Goal: Navigation & Orientation: Understand site structure

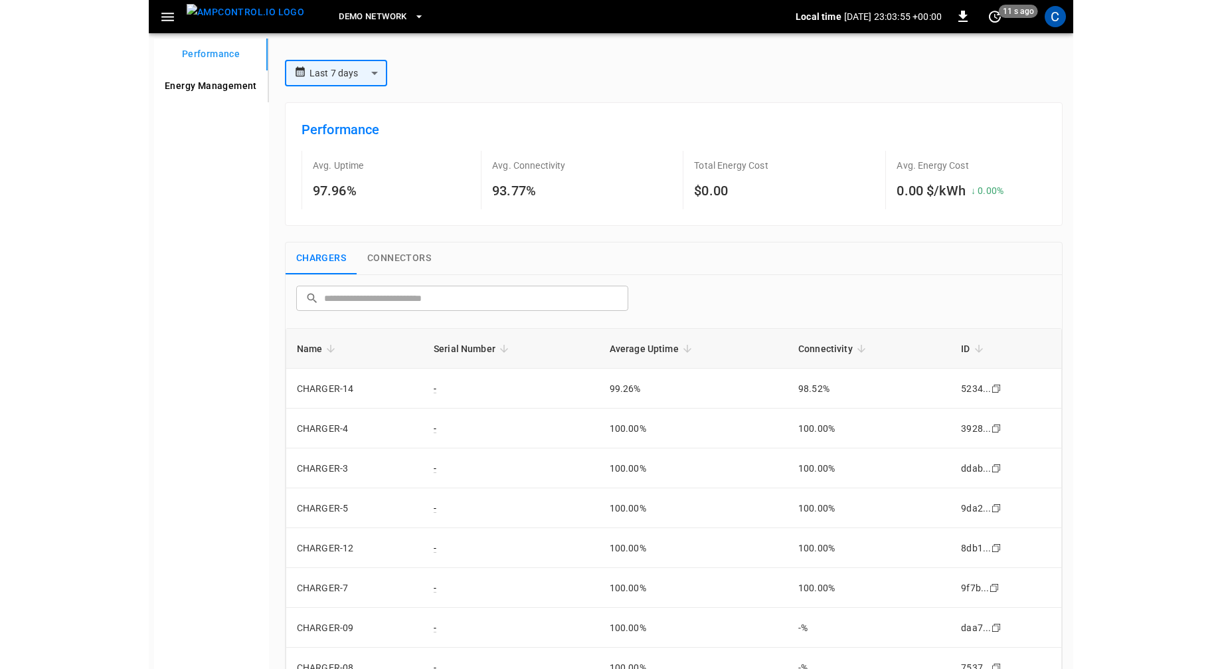
scroll to position [187, 0]
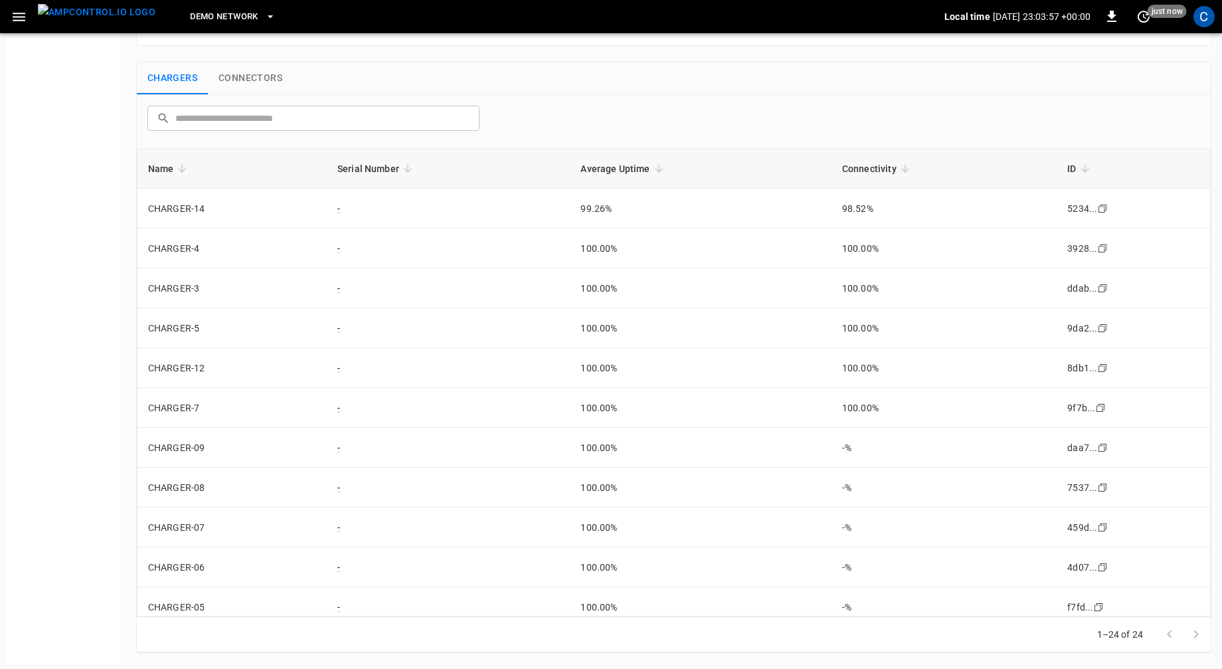
click at [19, 19] on icon "button" at bounding box center [19, 17] width 17 height 17
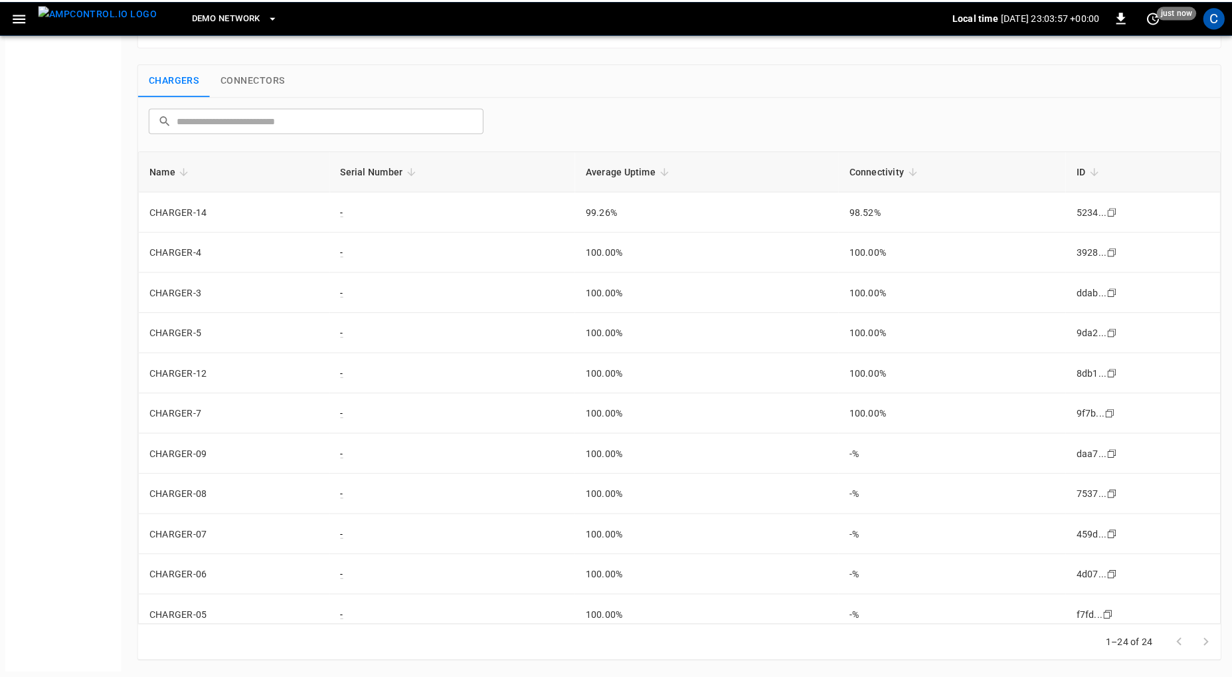
scroll to position [177, 0]
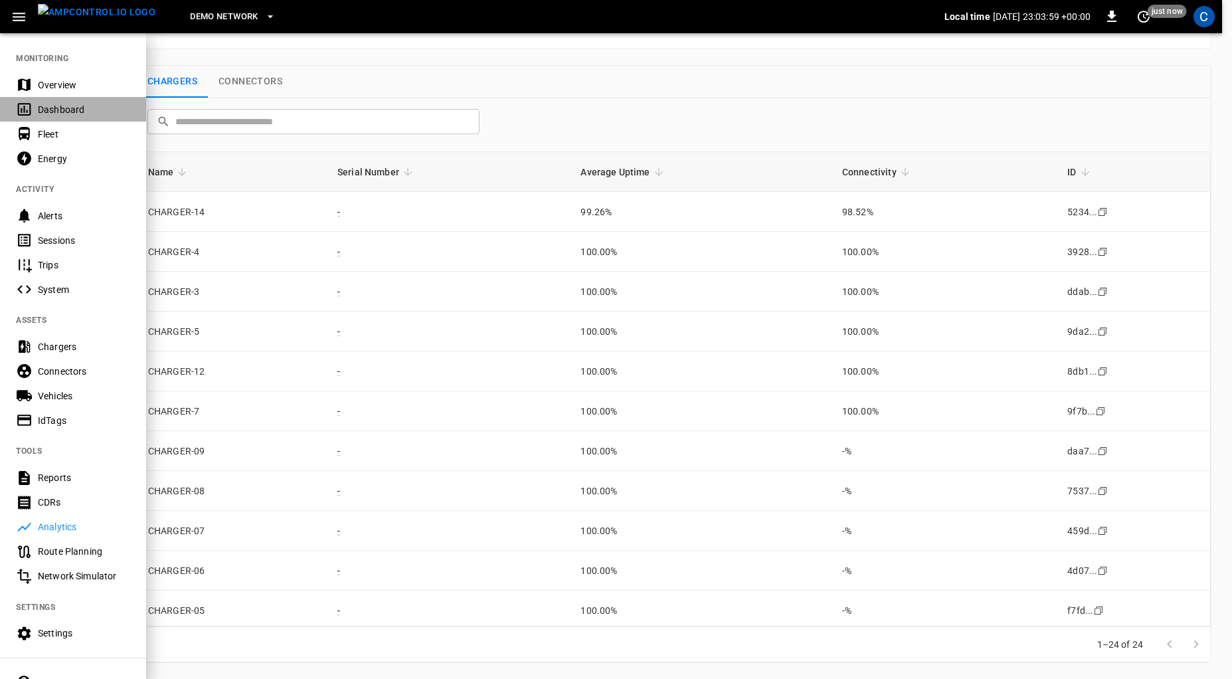
click at [64, 110] on div "Dashboard" at bounding box center [84, 109] width 92 height 13
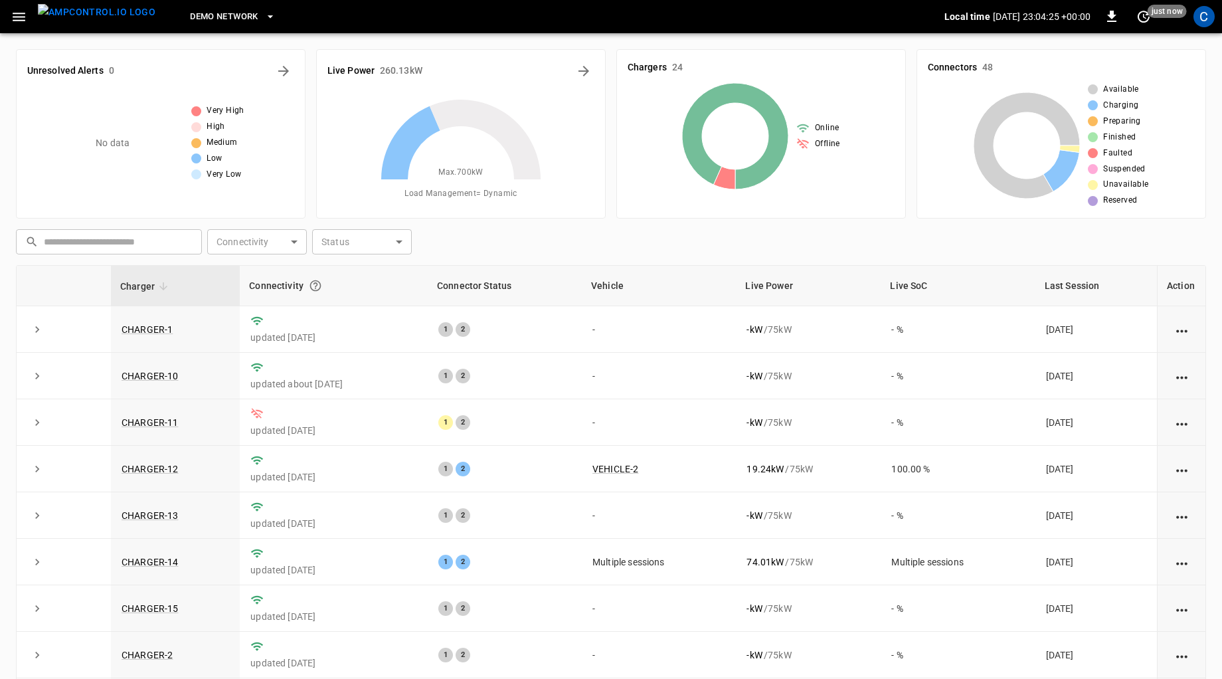
click at [21, 18] on icon "button" at bounding box center [19, 17] width 17 height 17
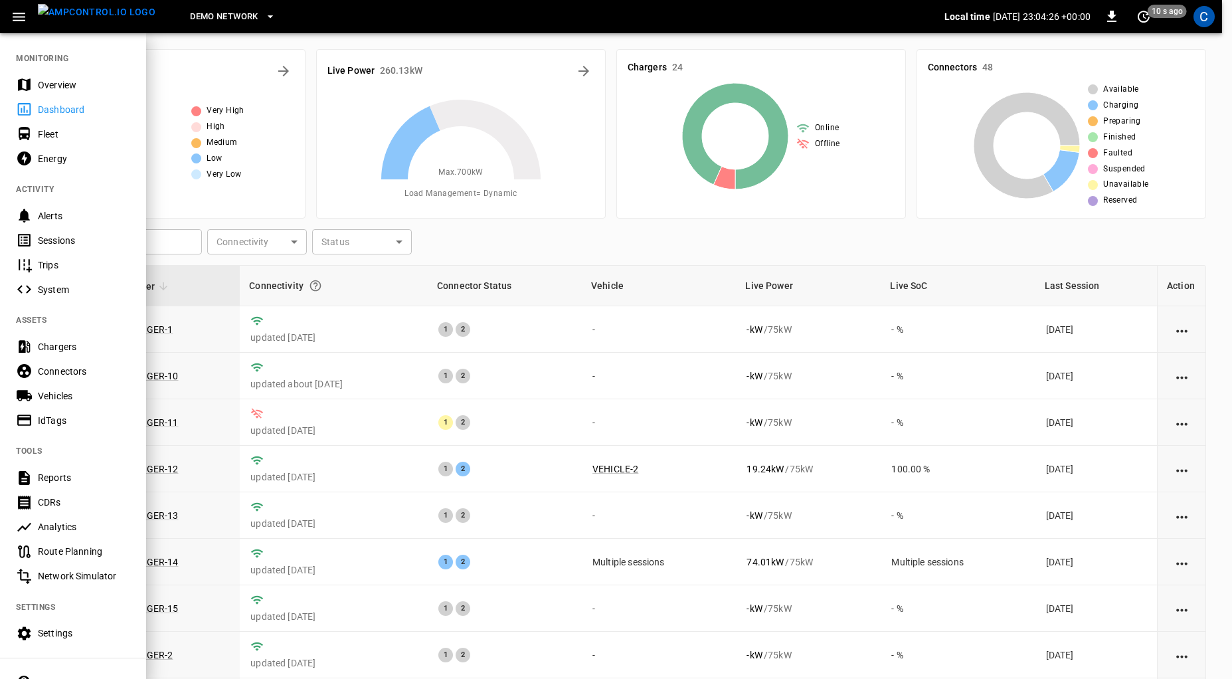
click at [68, 130] on div "Fleet" at bounding box center [84, 134] width 92 height 13
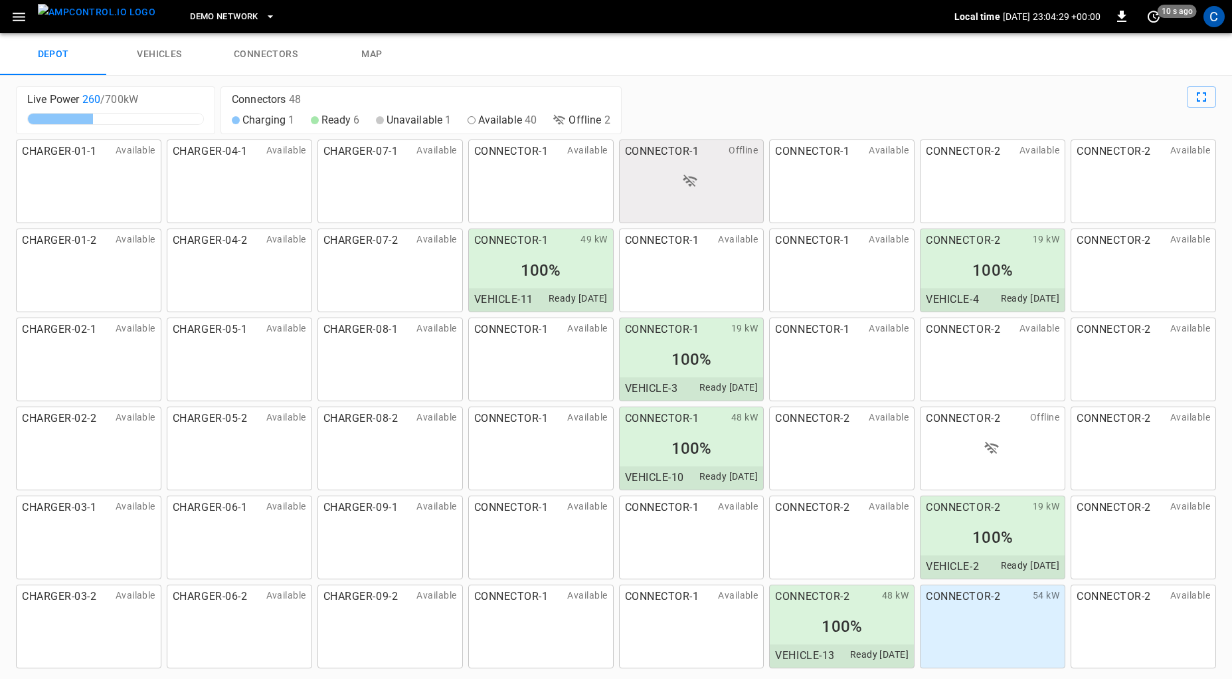
click at [167, 62] on link "vehicles" at bounding box center [159, 54] width 106 height 43
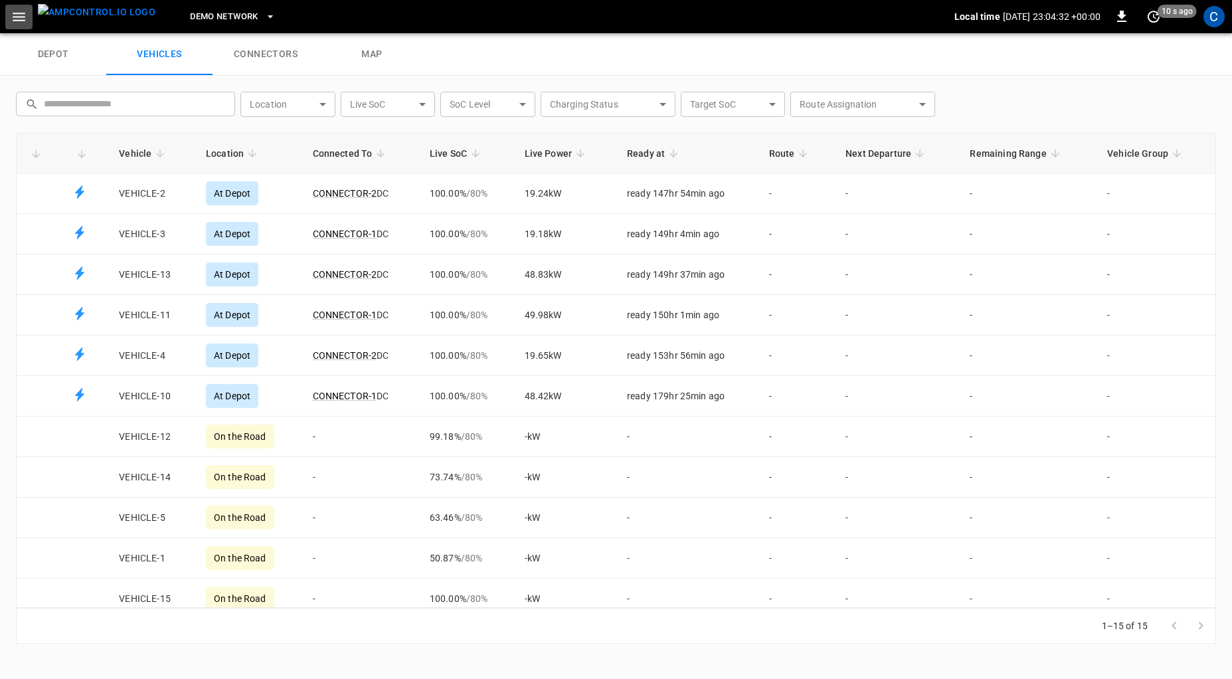
click at [11, 10] on icon "button" at bounding box center [19, 17] width 17 height 17
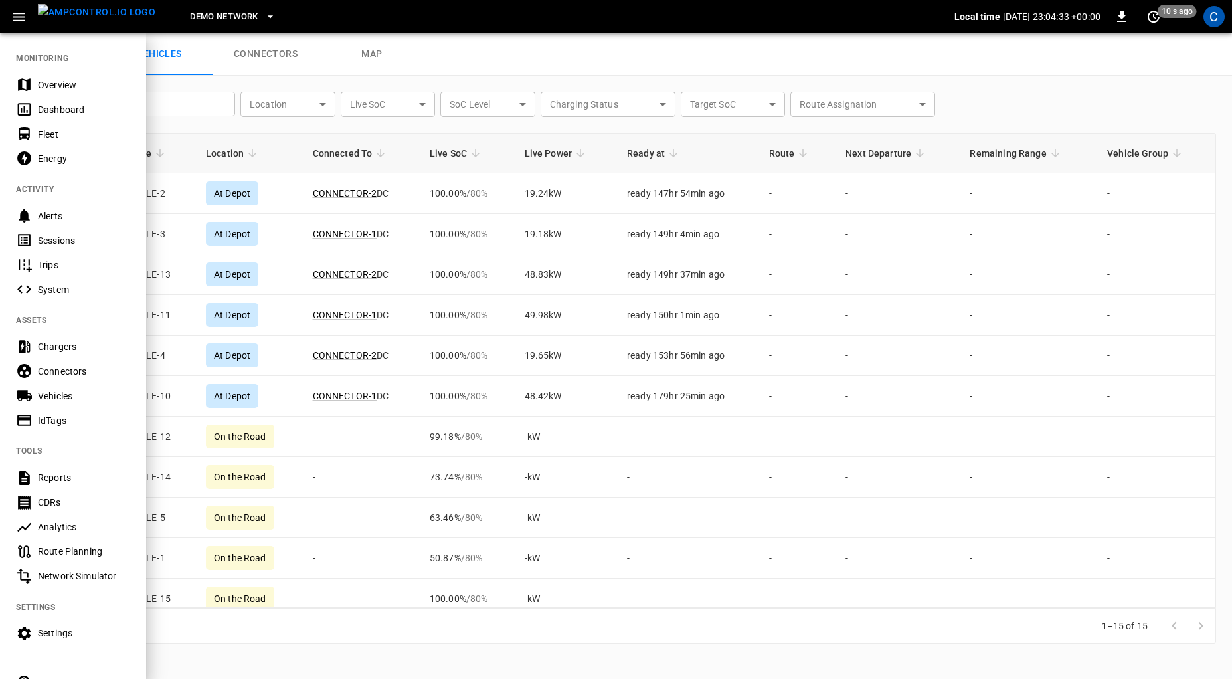
click at [72, 161] on div "Energy" at bounding box center [84, 158] width 92 height 13
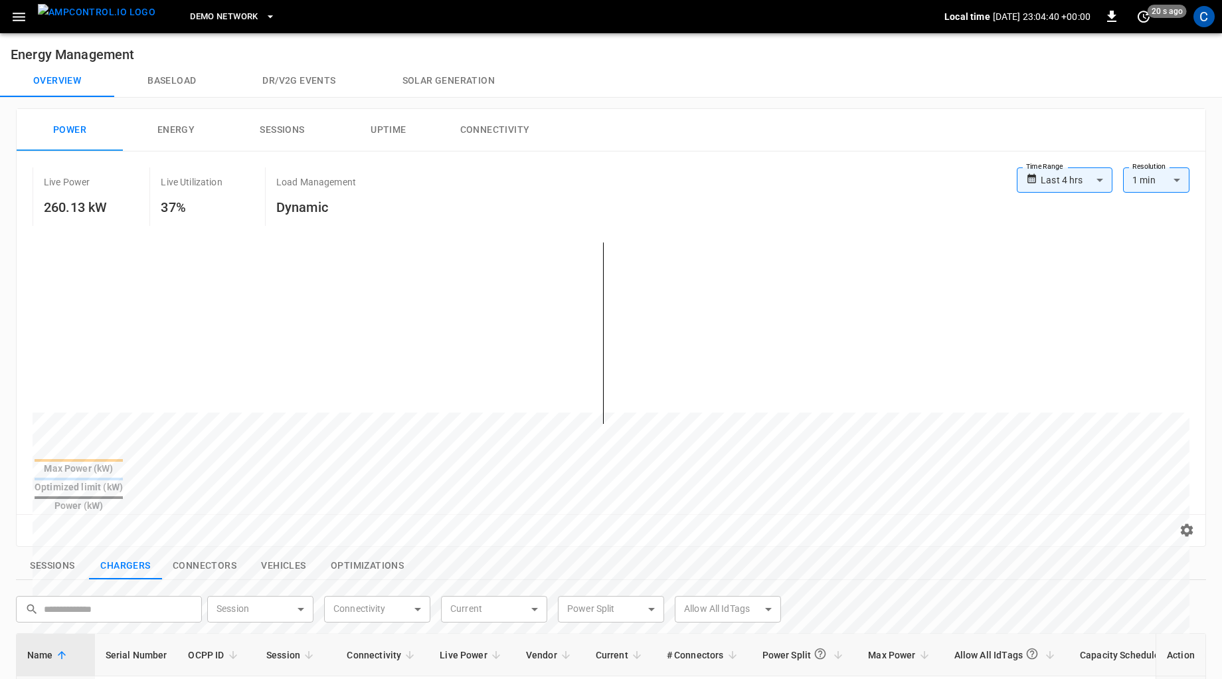
click at [21, 19] on icon "button" at bounding box center [19, 17] width 13 height 9
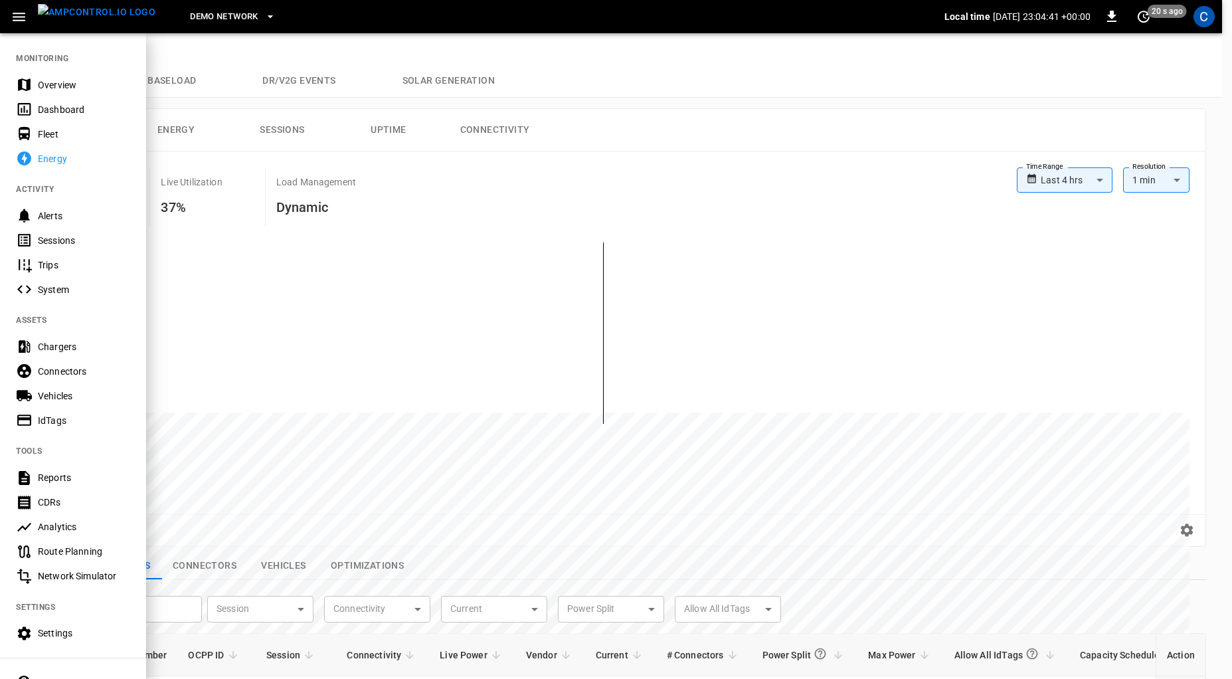
click at [63, 350] on div "Chargers" at bounding box center [84, 346] width 92 height 13
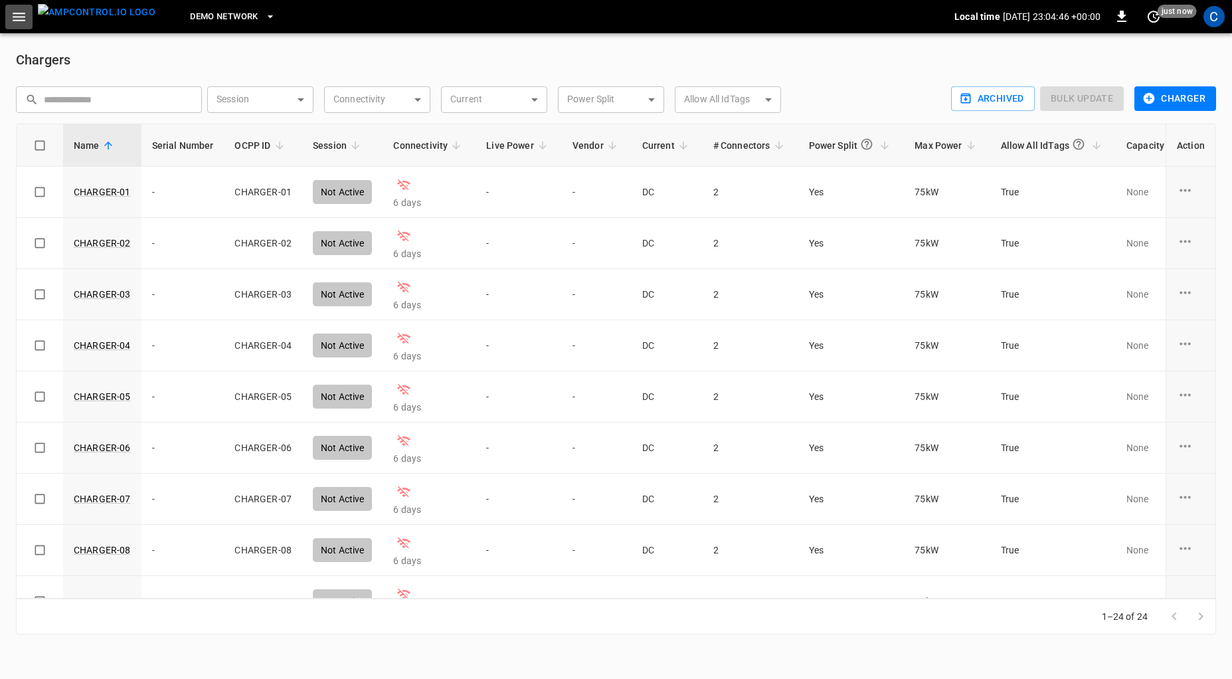
click at [25, 15] on icon "button" at bounding box center [19, 17] width 17 height 17
